Goal: Transaction & Acquisition: Purchase product/service

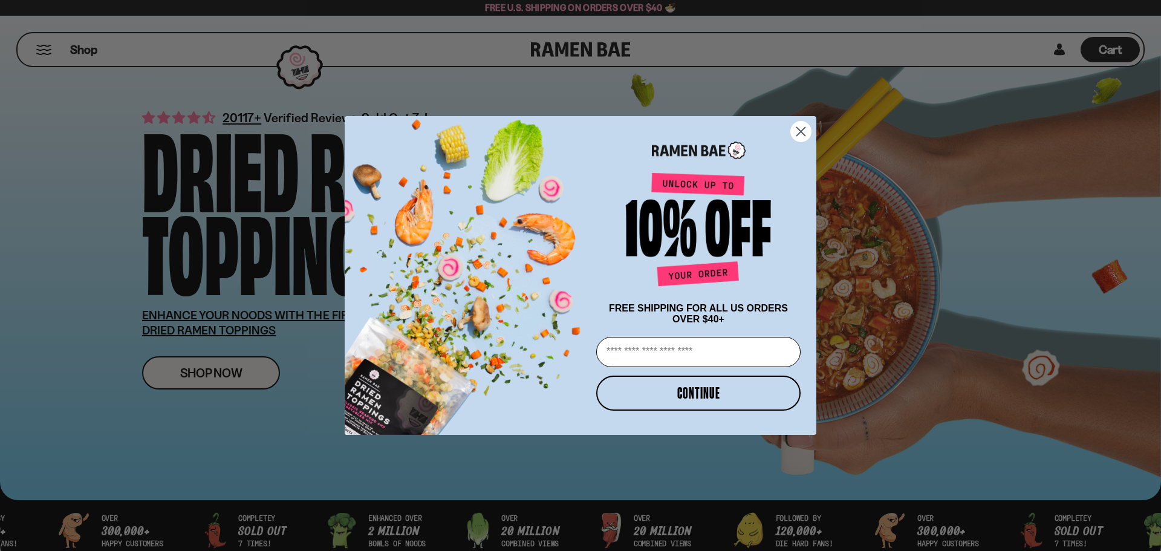
drag, startPoint x: 801, startPoint y: 132, endPoint x: 797, endPoint y: 141, distance: 10.0
click at [801, 132] on circle "Close dialog" at bounding box center [801, 132] width 20 height 20
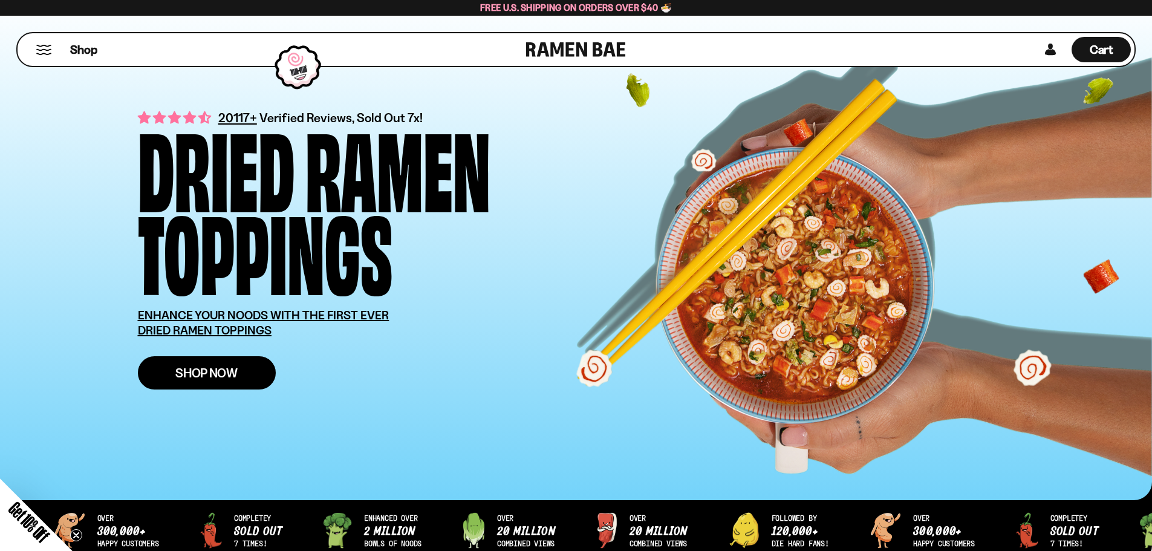
click at [224, 372] on span "Shop Now" at bounding box center [206, 372] width 62 height 13
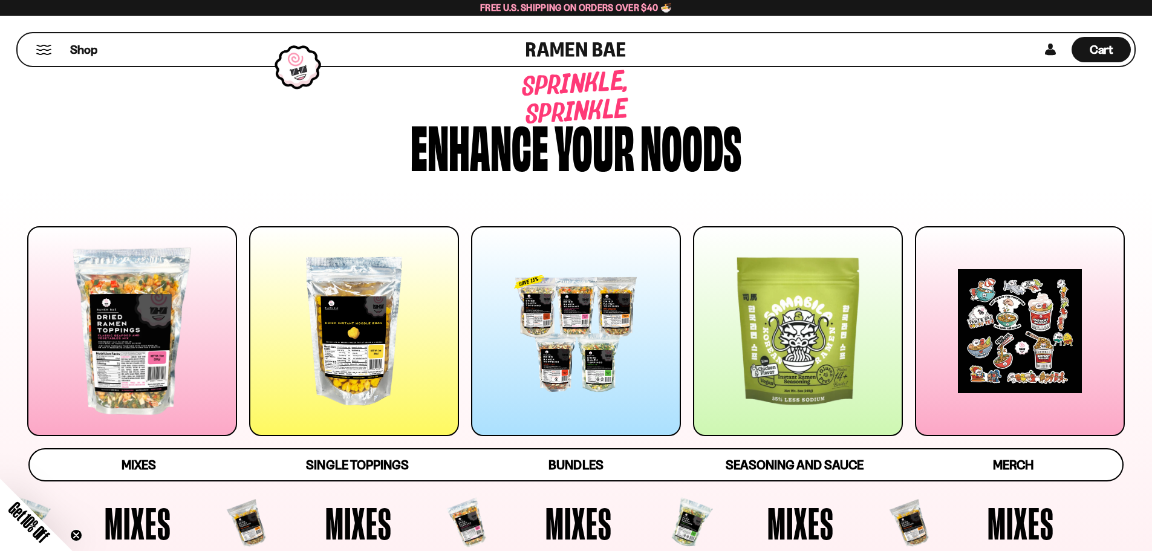
click at [594, 363] on div at bounding box center [576, 331] width 210 height 210
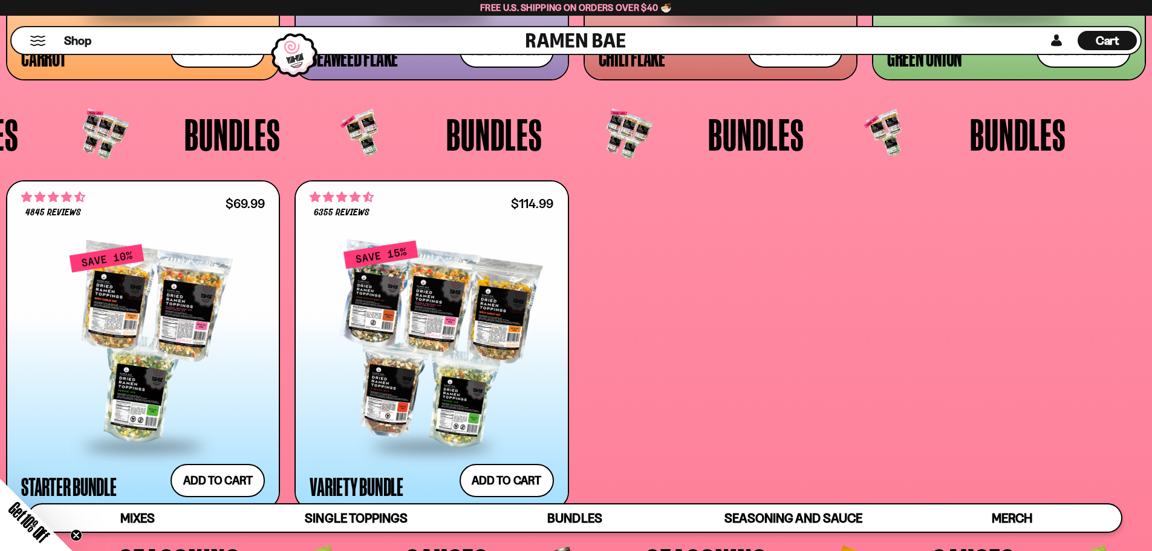
scroll to position [3138, 0]
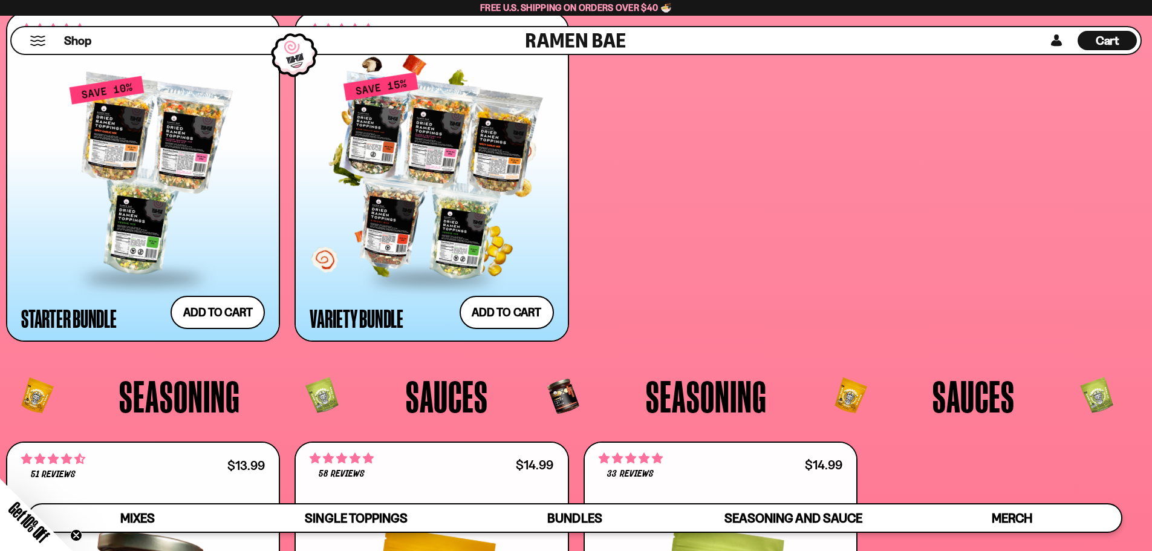
click at [464, 222] on div at bounding box center [432, 176] width 244 height 202
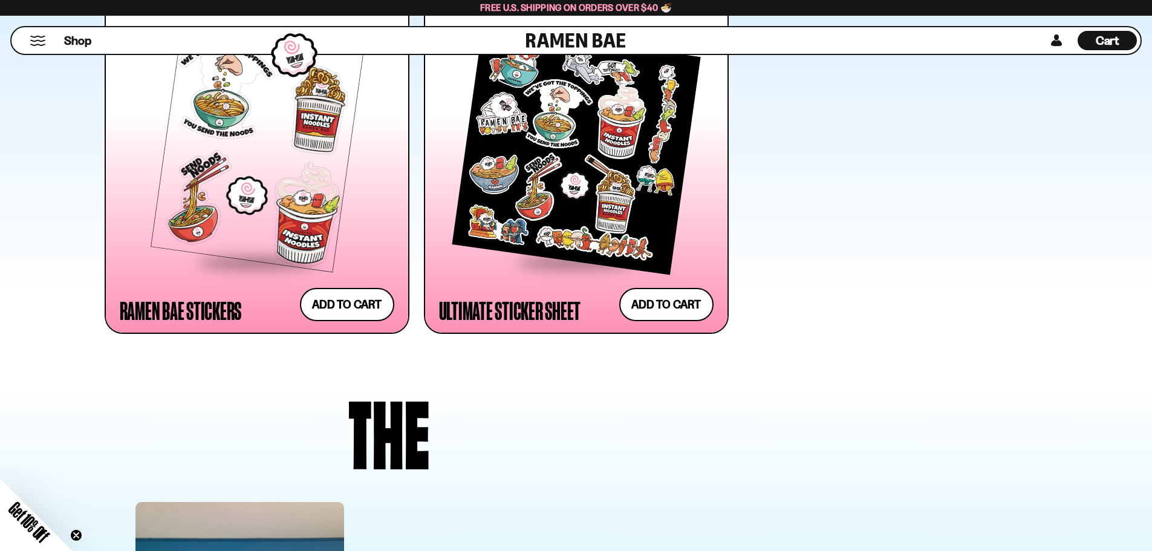
scroll to position [2902, 0]
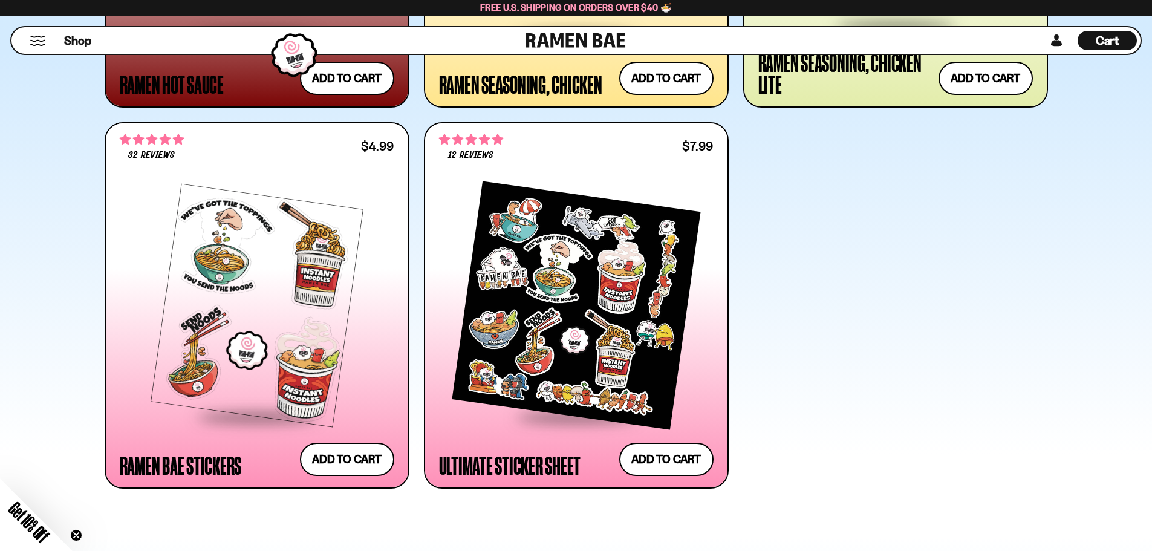
click at [157, 140] on span "4.75 stars" at bounding box center [152, 139] width 13 height 10
